Goal: Information Seeking & Learning: Check status

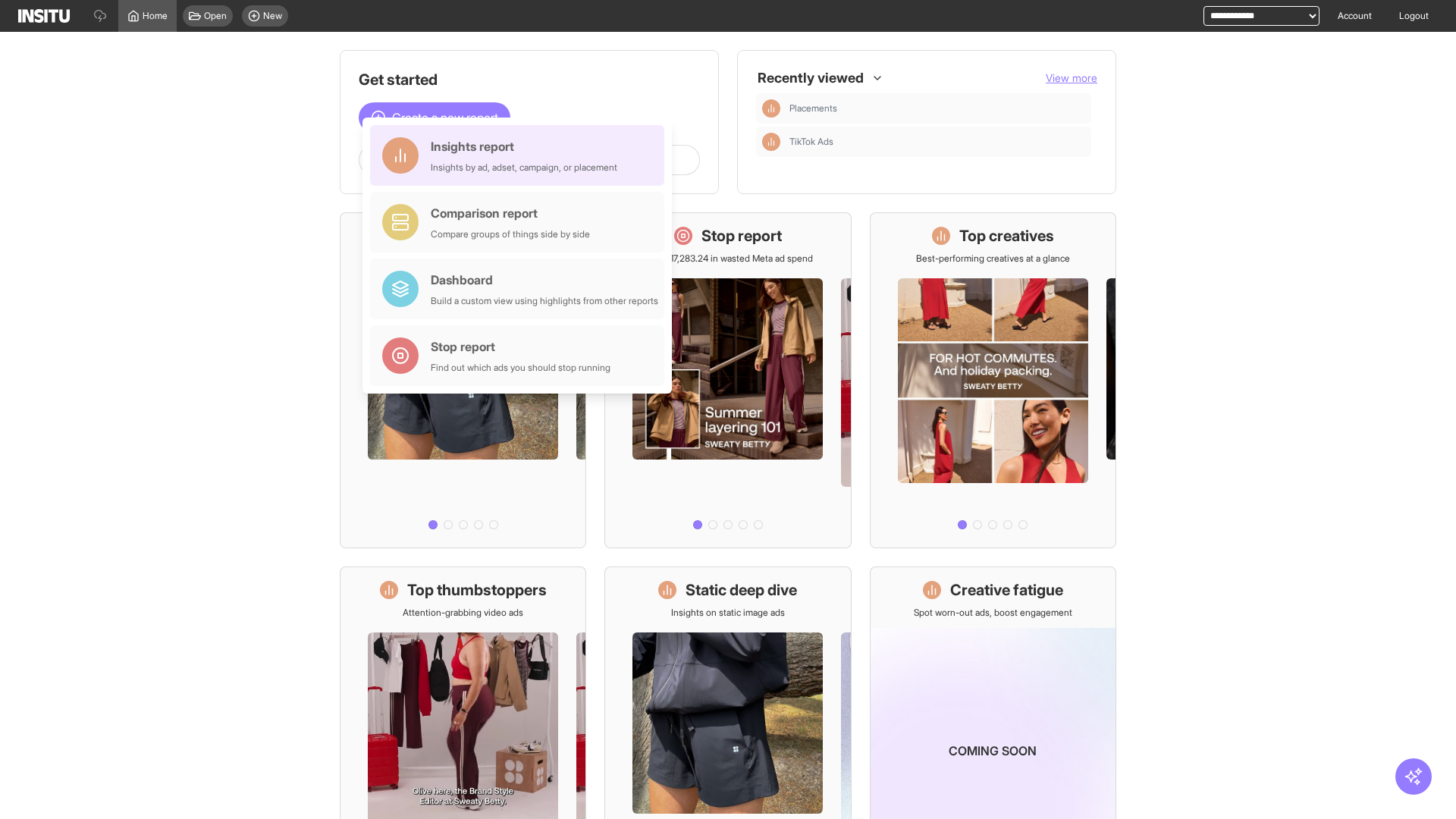
click at [521, 155] on div "Insights report Insights by ad, adset, campaign, or placement" at bounding box center [523, 155] width 187 height 36
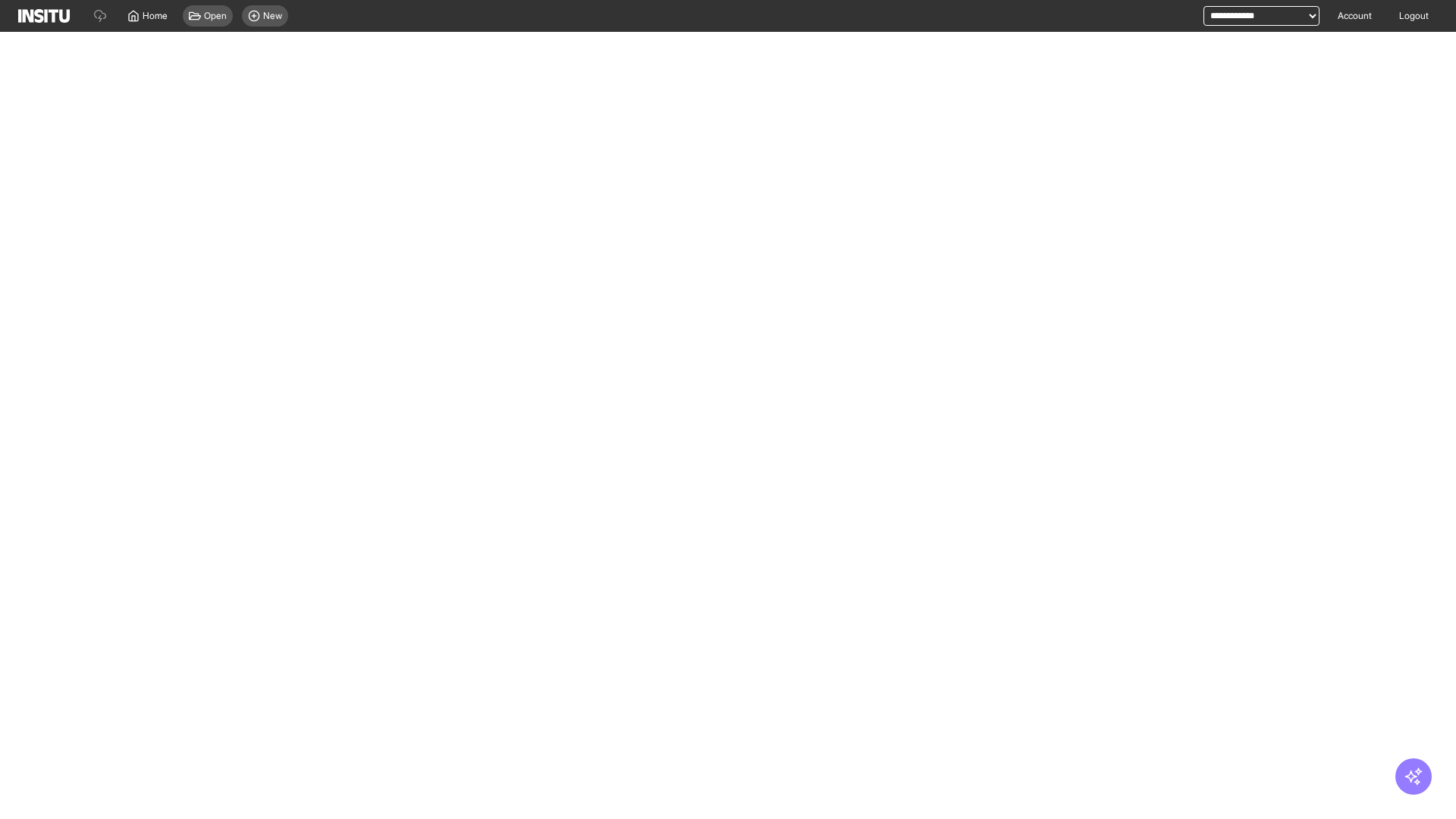
select select "**"
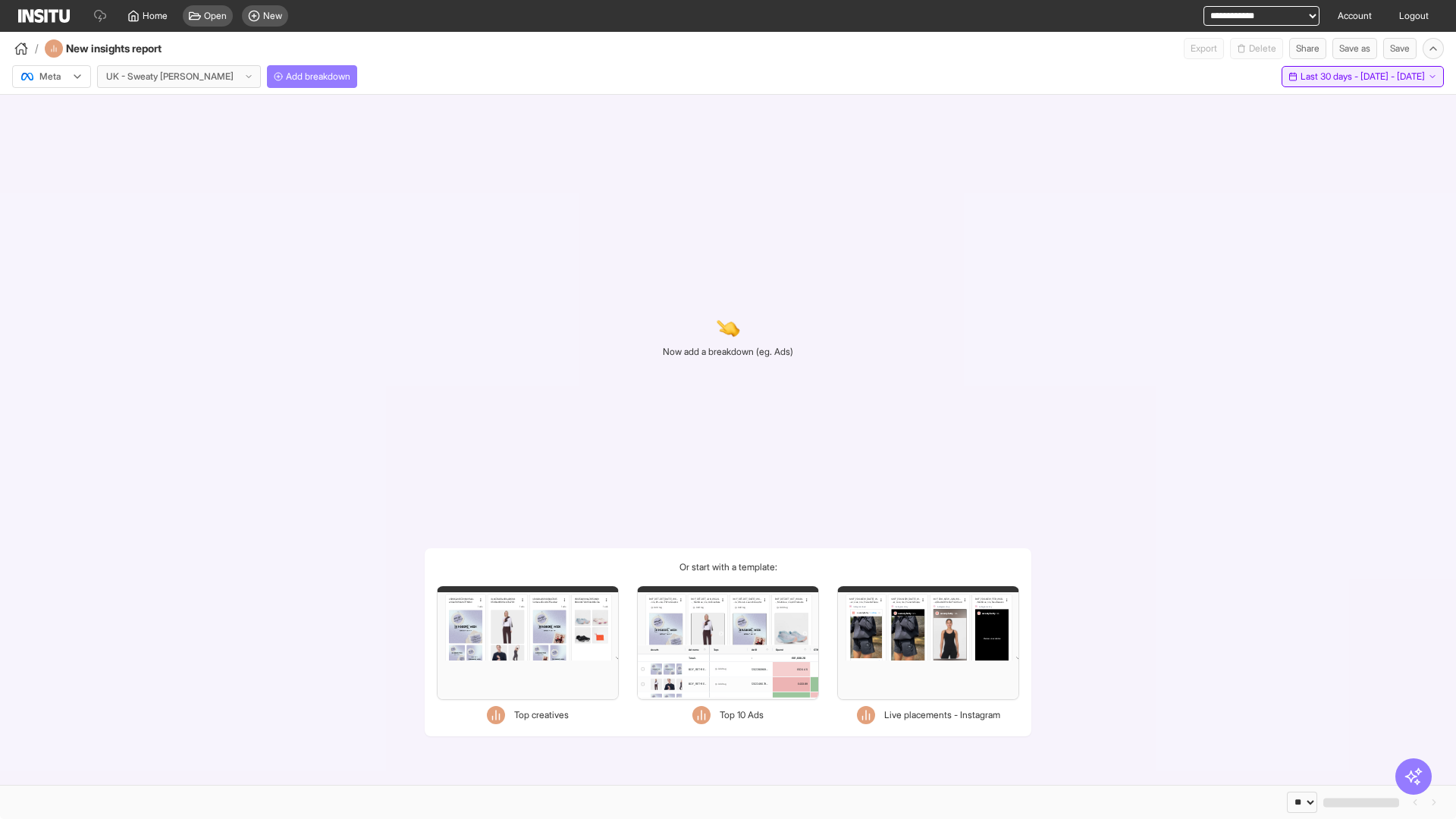
click at [1329, 77] on span "Last 30 days - [DATE] - [DATE]" at bounding box center [1362, 77] width 124 height 12
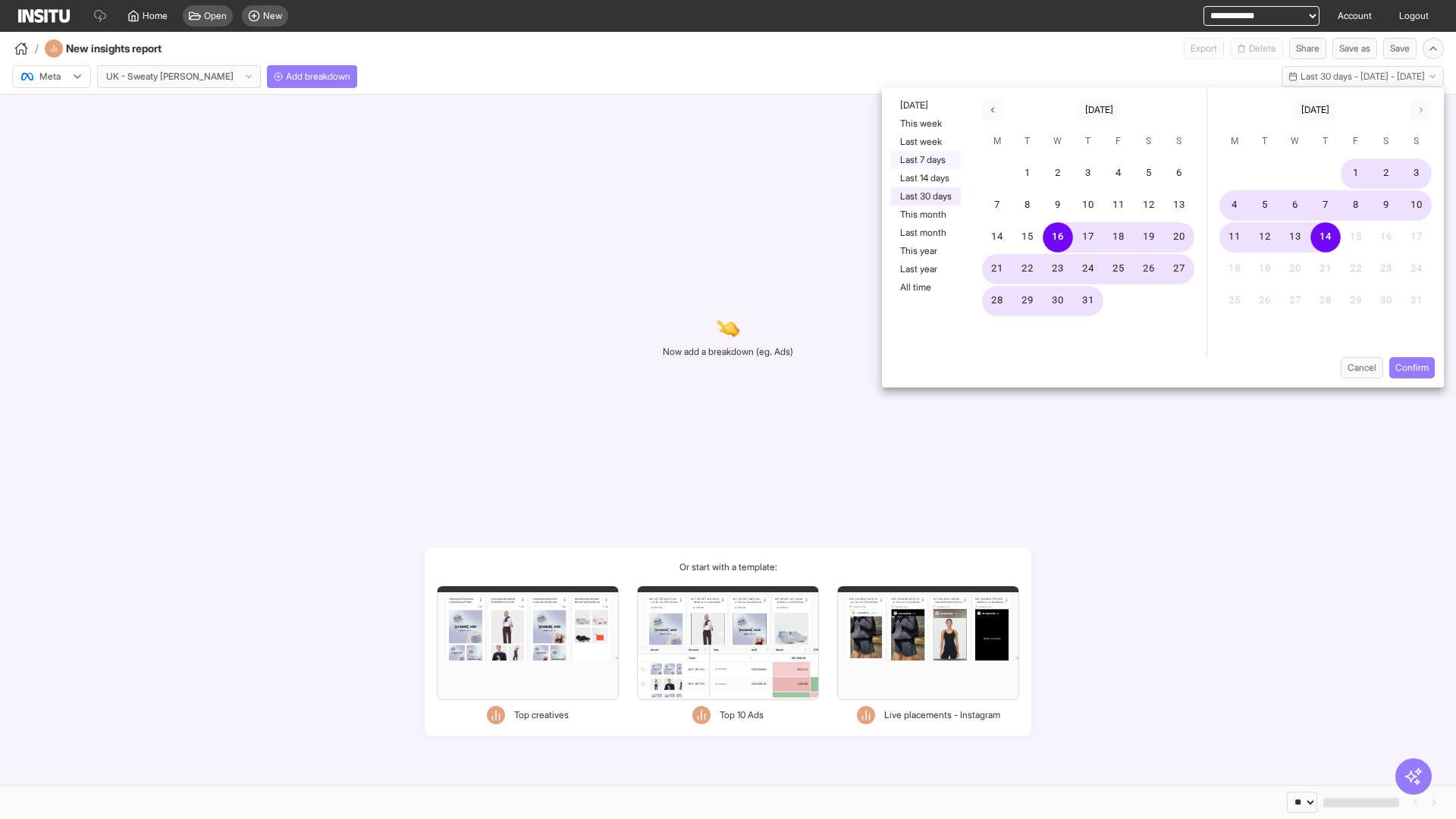
click at [924, 160] on button "Last 7 days" at bounding box center [926, 160] width 70 height 19
